Goal: Task Accomplishment & Management: Use online tool/utility

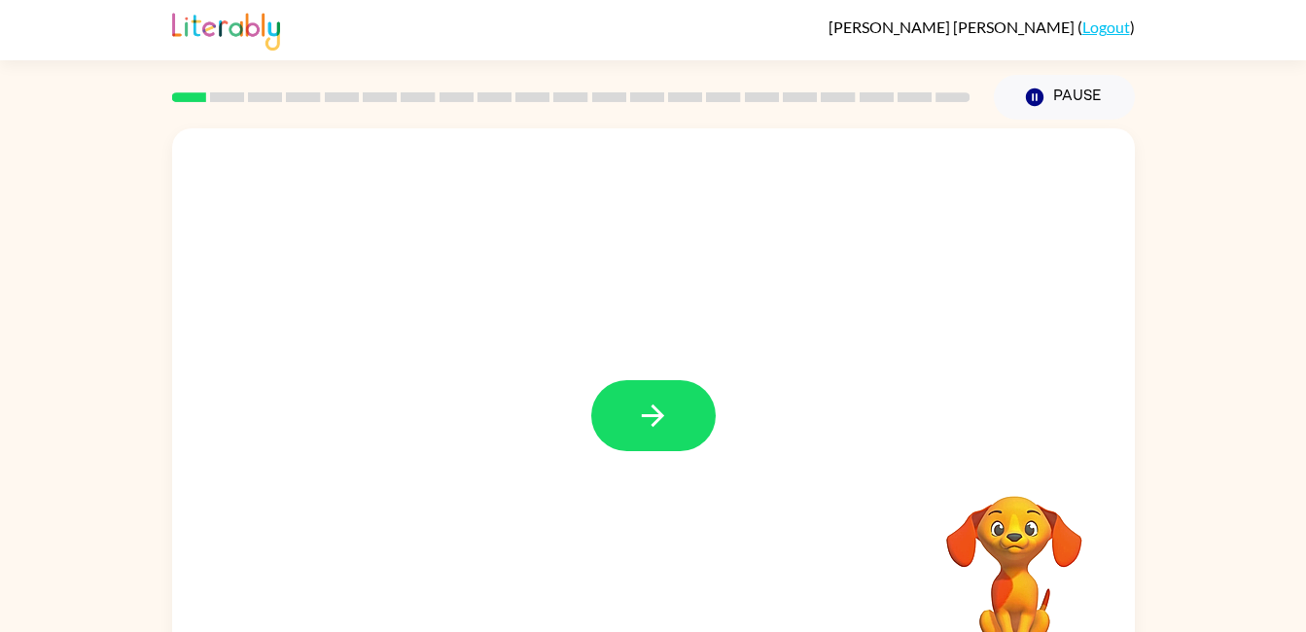
click at [675, 412] on button "button" at bounding box center [653, 415] width 124 height 71
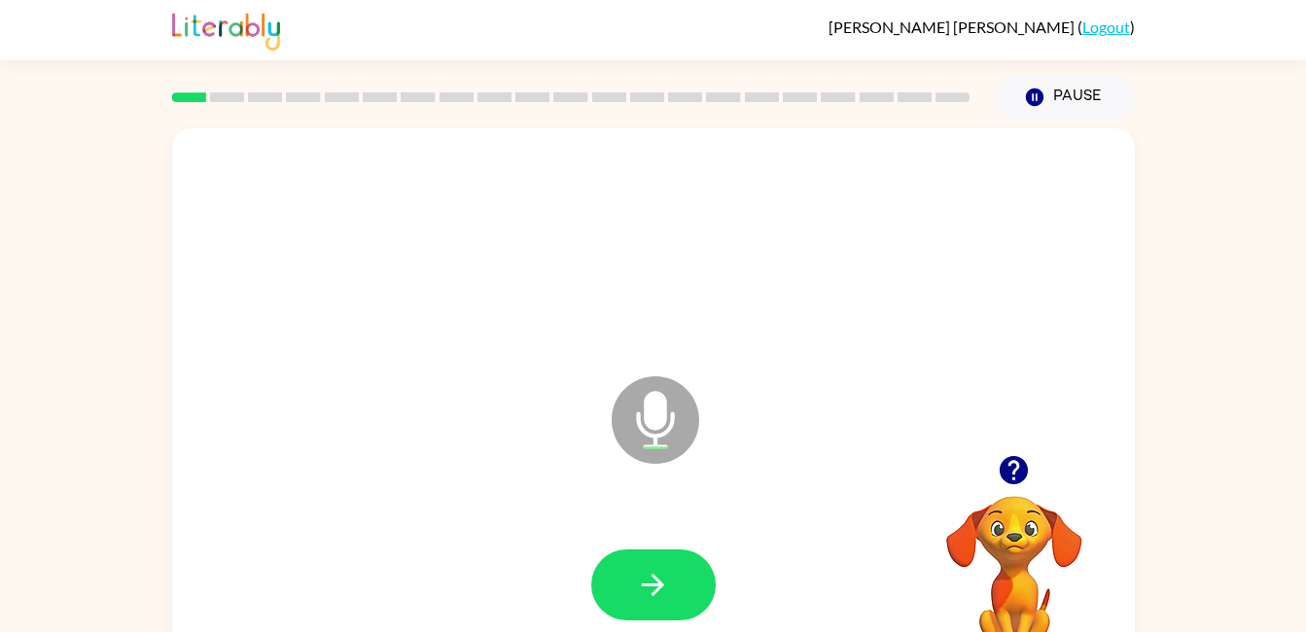
click at [638, 579] on icon "button" at bounding box center [653, 585] width 34 height 34
click at [626, 576] on button "button" at bounding box center [653, 584] width 124 height 71
click at [643, 592] on icon "button" at bounding box center [653, 585] width 34 height 34
click at [622, 583] on button "button" at bounding box center [653, 584] width 124 height 71
drag, startPoint x: 632, startPoint y: 581, endPoint x: 611, endPoint y: 442, distance: 140.7
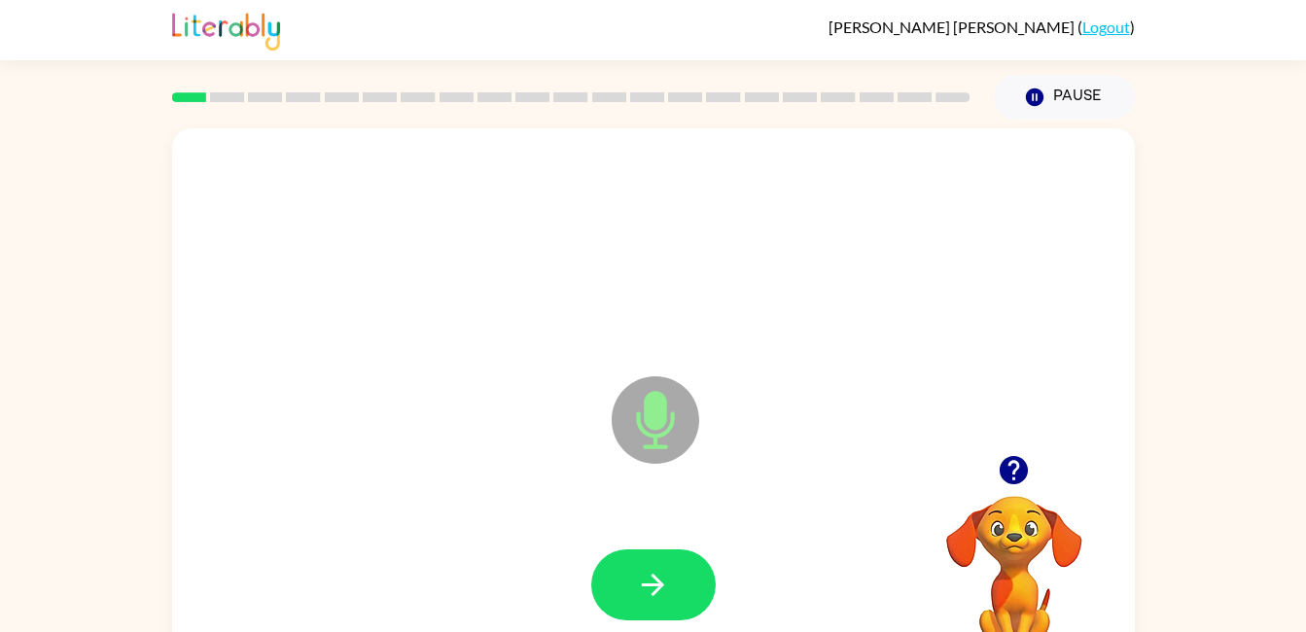
click at [632, 581] on button "button" at bounding box center [653, 584] width 124 height 71
click at [663, 605] on button "button" at bounding box center [653, 584] width 124 height 71
click at [511, 484] on div "Microphone The Microphone is here when it is your turn to talk" at bounding box center [653, 405] width 963 height 555
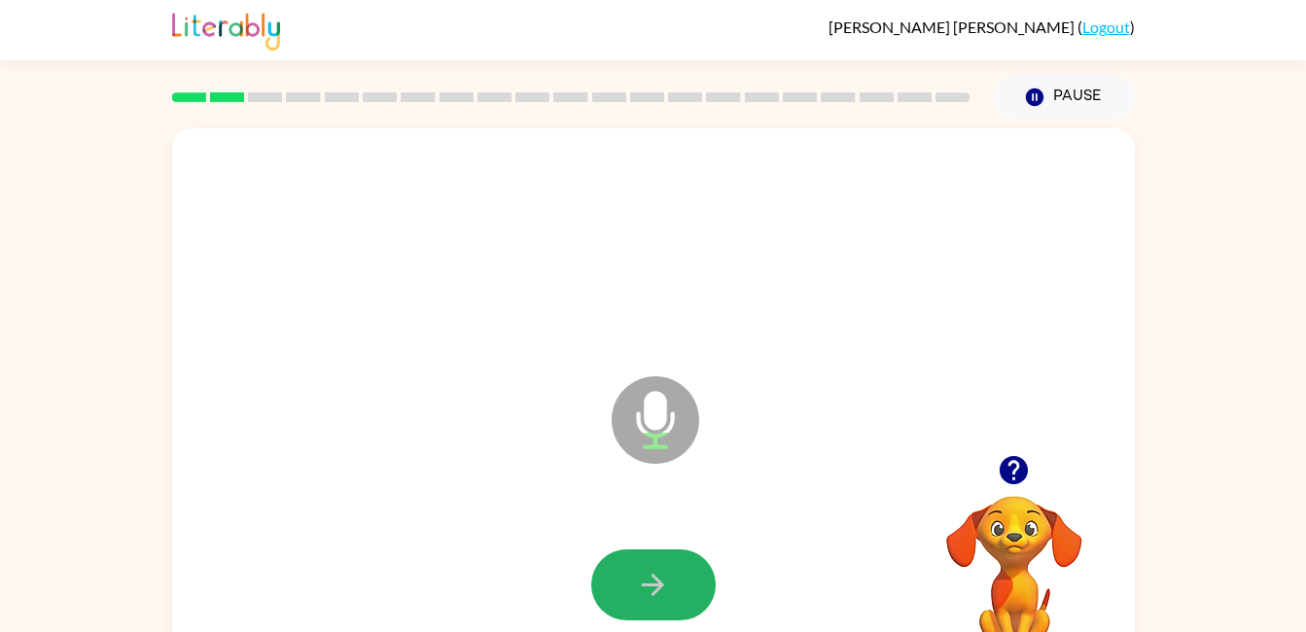
click at [666, 588] on icon "button" at bounding box center [653, 585] width 34 height 34
click at [649, 587] on icon "button" at bounding box center [653, 585] width 34 height 34
click at [669, 583] on icon "button" at bounding box center [653, 585] width 34 height 34
click at [639, 574] on icon "button" at bounding box center [653, 585] width 34 height 34
click at [658, 569] on icon "button" at bounding box center [653, 585] width 34 height 34
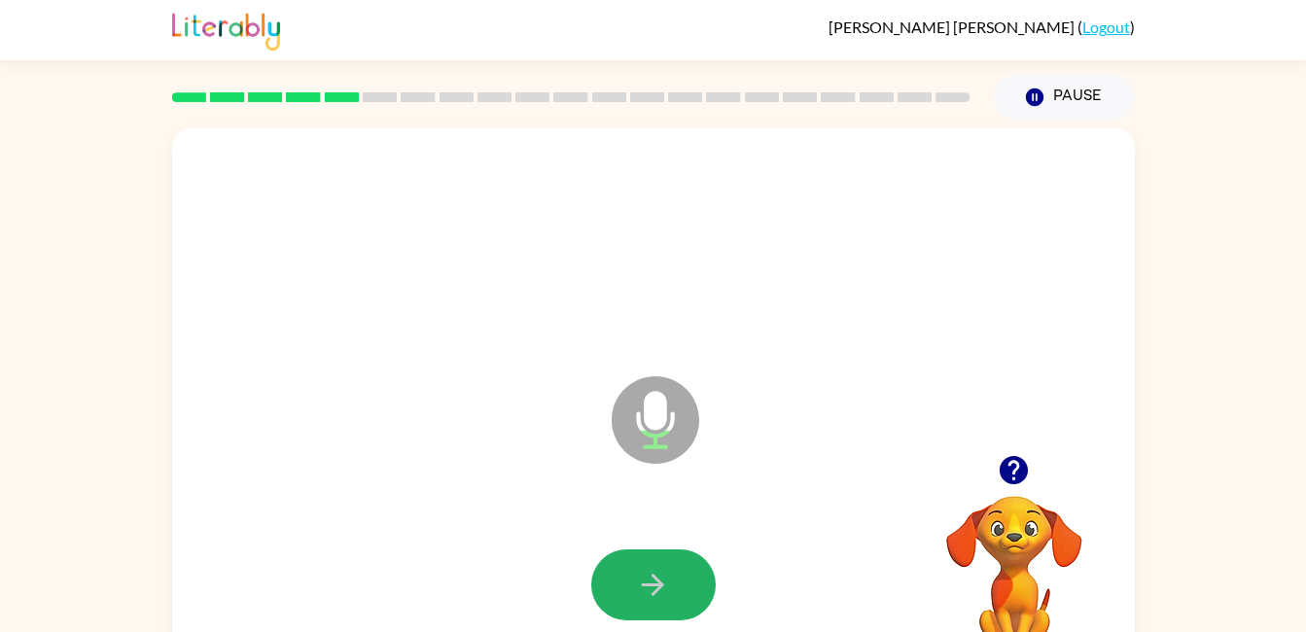
click at [660, 603] on button "button" at bounding box center [653, 584] width 124 height 71
click at [635, 565] on button "button" at bounding box center [653, 584] width 124 height 71
click at [634, 580] on button "button" at bounding box center [653, 584] width 124 height 71
click at [639, 585] on icon "button" at bounding box center [653, 585] width 34 height 34
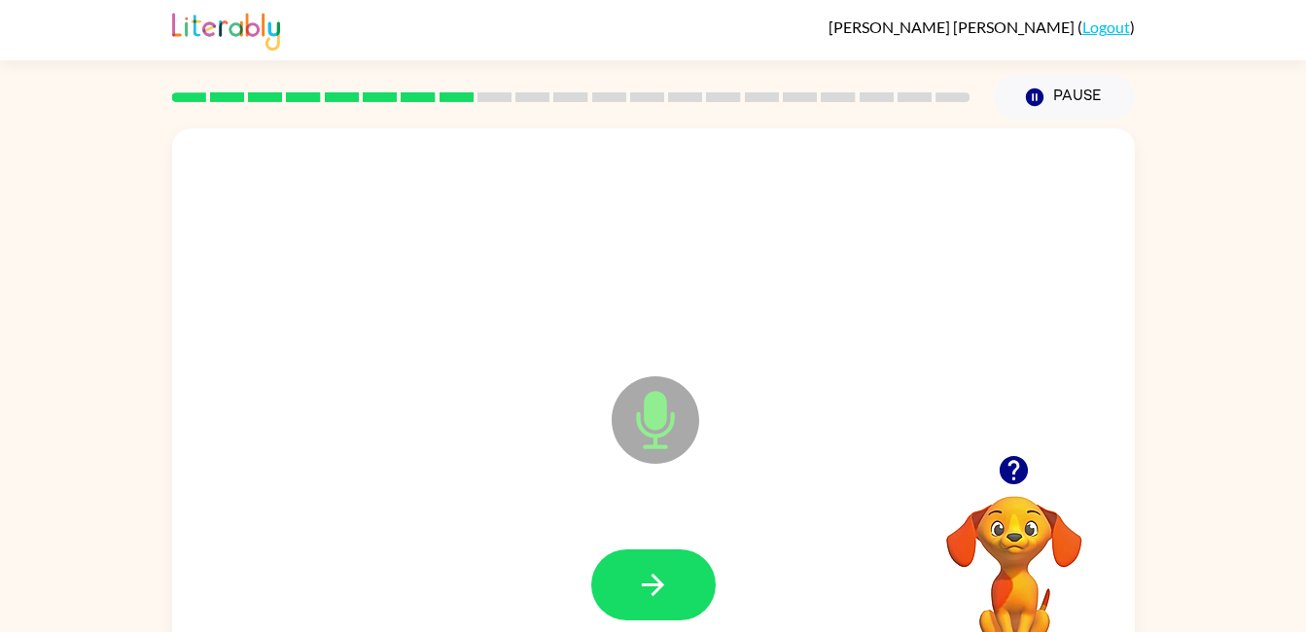
click at [656, 579] on icon "button" at bounding box center [653, 585] width 22 height 22
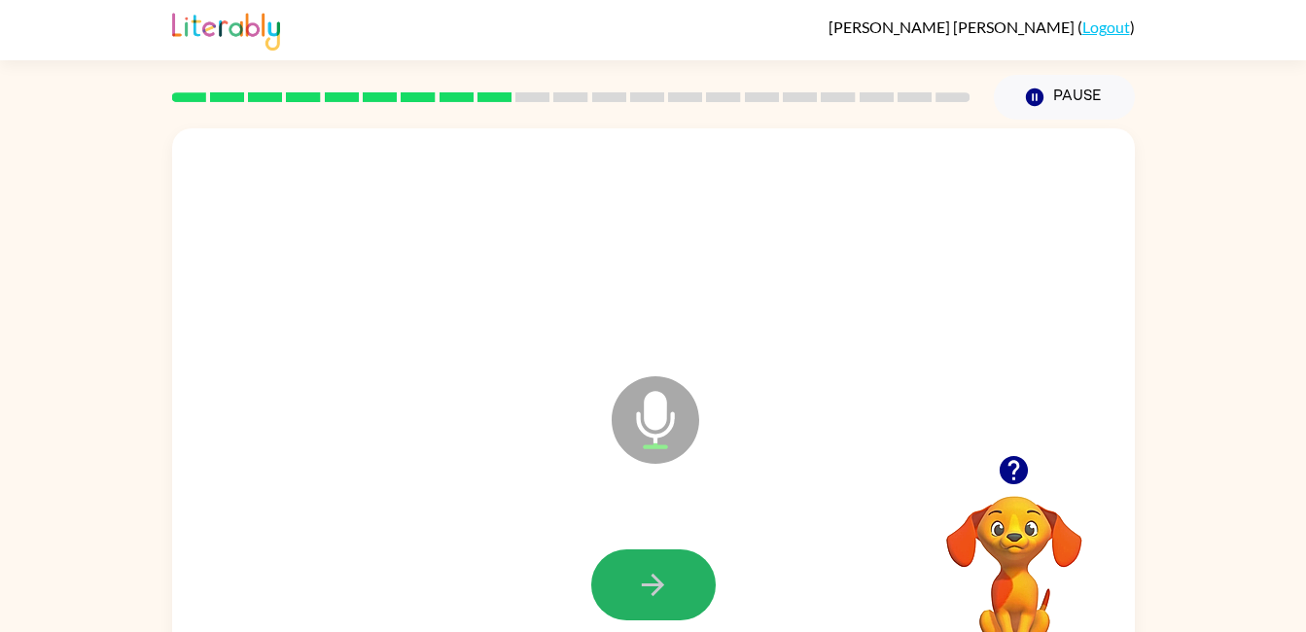
click at [596, 602] on button "button" at bounding box center [653, 584] width 124 height 71
click at [632, 589] on button "button" at bounding box center [653, 584] width 124 height 71
click at [679, 584] on button "button" at bounding box center [653, 584] width 124 height 71
click at [641, 572] on icon "button" at bounding box center [653, 585] width 34 height 34
click at [633, 591] on button "button" at bounding box center [653, 584] width 124 height 71
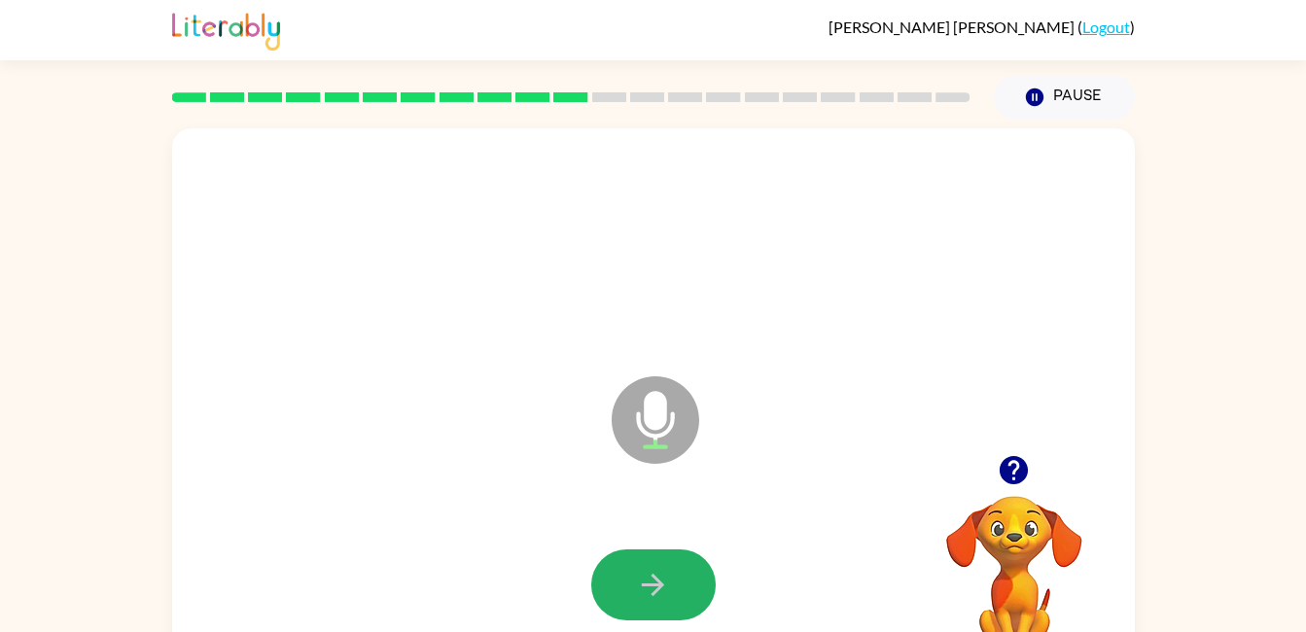
click at [649, 583] on icon "button" at bounding box center [653, 585] width 22 height 22
click at [652, 581] on icon "button" at bounding box center [653, 585] width 34 height 34
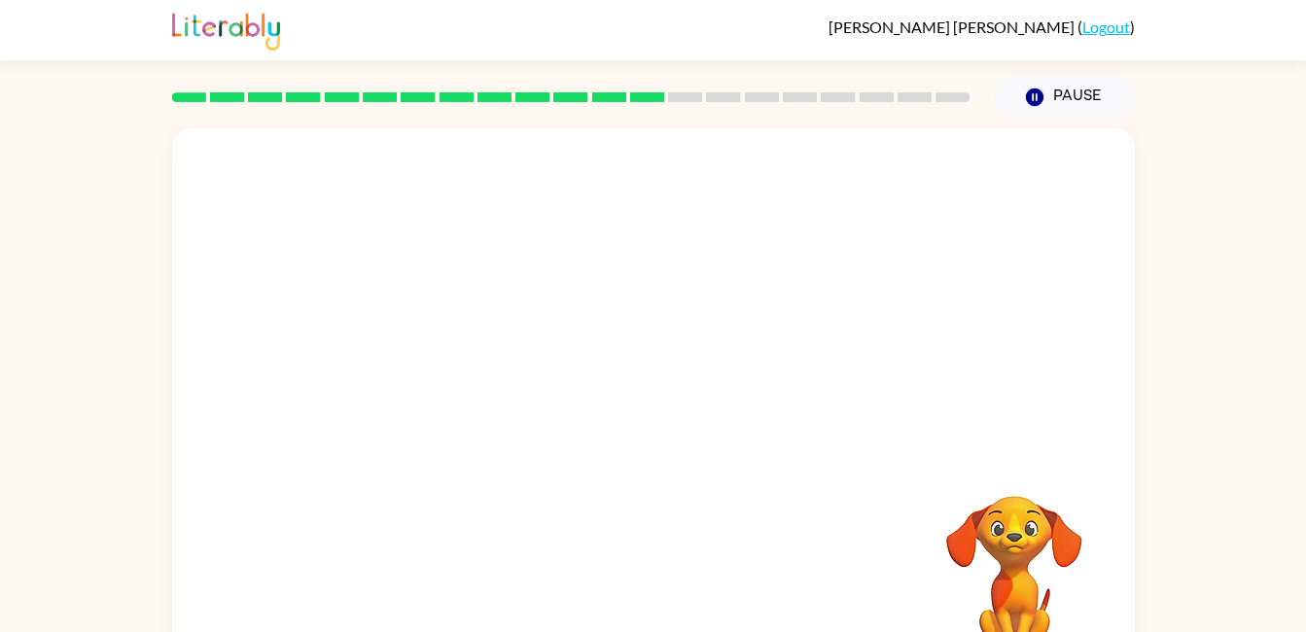
click at [1063, 88] on button "Pause Pause" at bounding box center [1064, 97] width 141 height 45
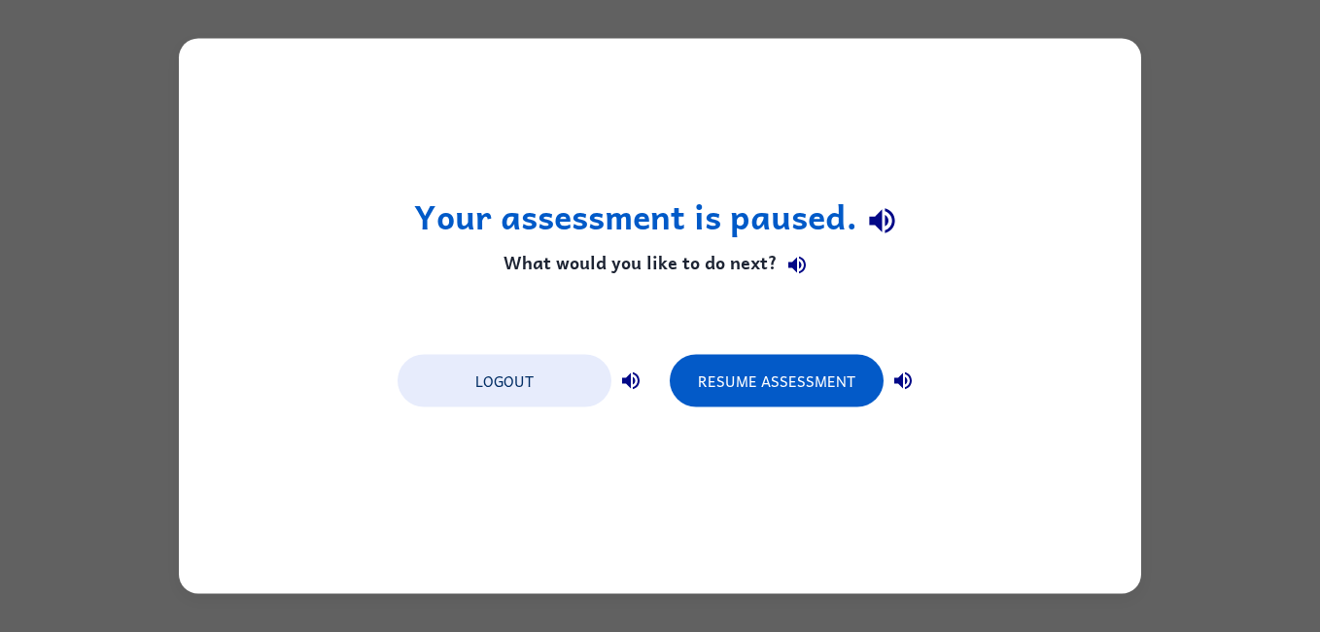
click at [755, 365] on button "Resume Assessment" at bounding box center [777, 381] width 214 height 53
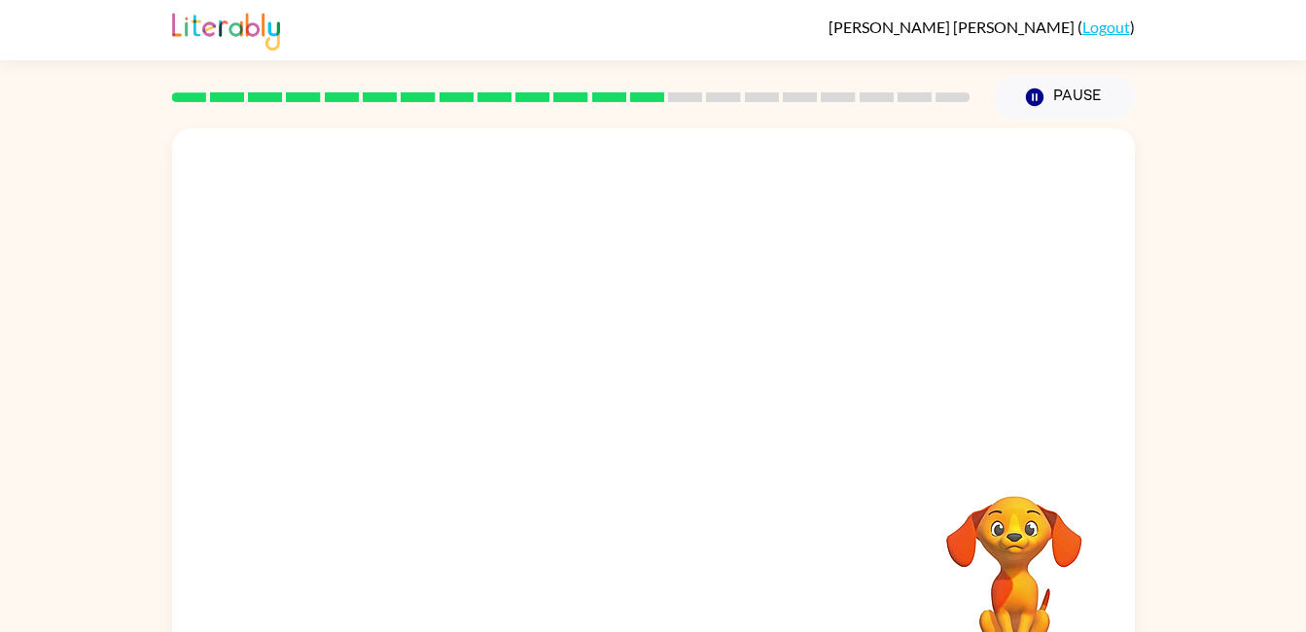
click at [1074, 84] on button "Pause Pause" at bounding box center [1064, 97] width 141 height 45
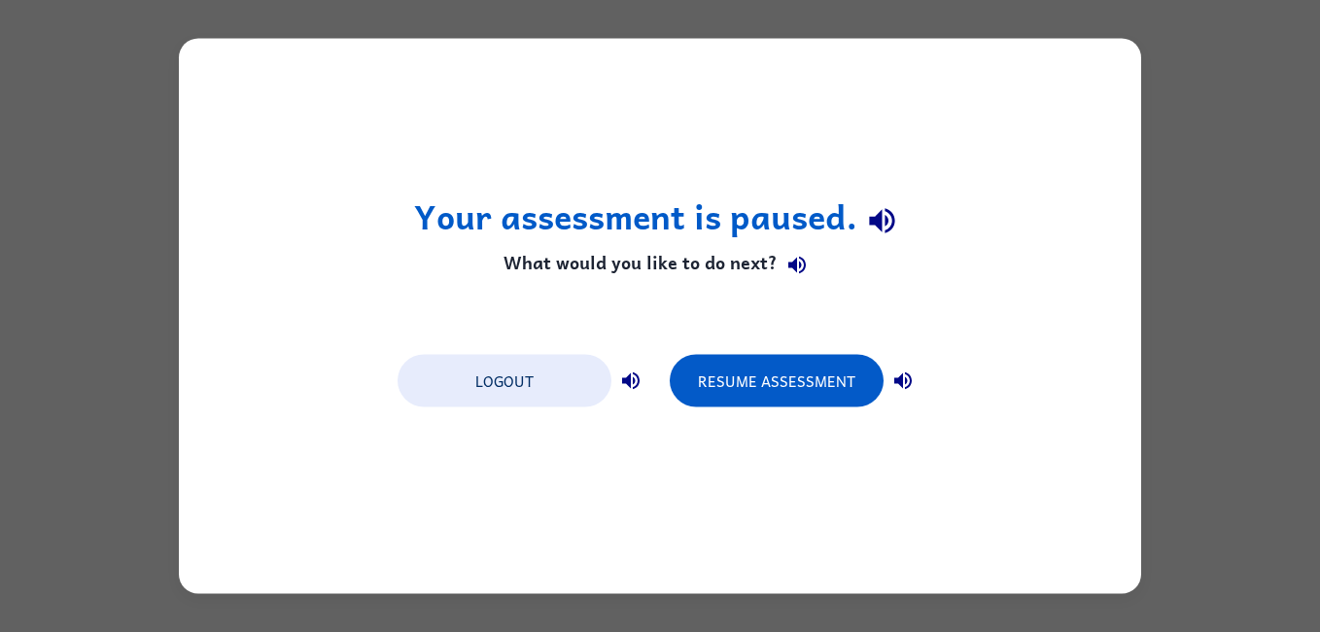
click at [504, 369] on button "Logout" at bounding box center [505, 381] width 214 height 53
